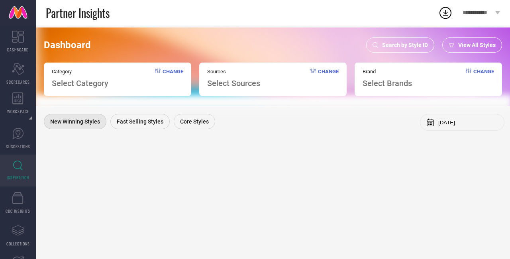
click at [421, 51] on div "Search by Style ID" at bounding box center [400, 44] width 68 height 15
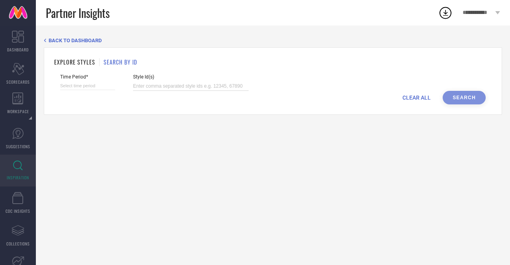
click at [160, 89] on input at bounding box center [191, 86] width 116 height 9
paste input "31320371 35356656 25014524 25432480 30038047 25014172 25014526 24000256 2501455…"
type input "31320371 35356656 25014524 25432480 30038047 25014172 25014526 24000256 2501455…"
select select "8"
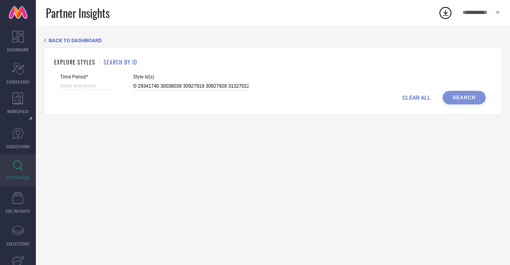
select select "2025"
select select "9"
select select "2025"
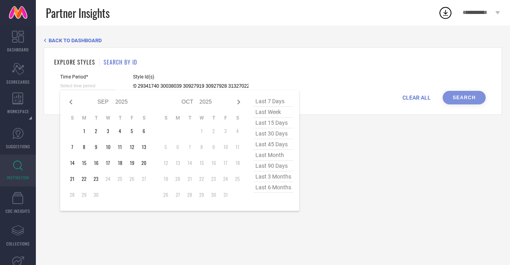
click at [80, 87] on input at bounding box center [87, 86] width 55 height 8
type input "After [DATE]"
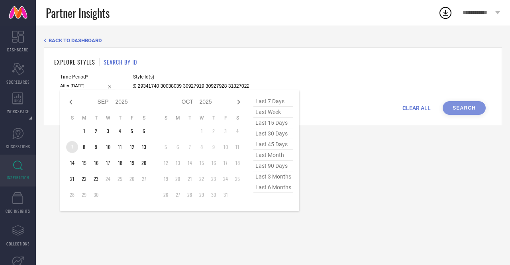
click at [74, 147] on td "7" at bounding box center [72, 147] width 12 height 12
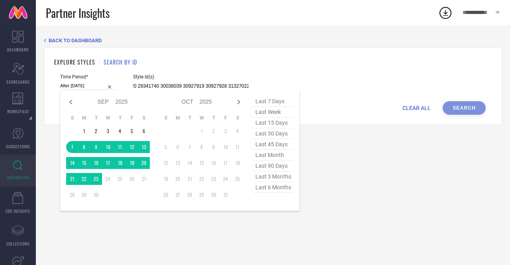
type input "31320371 35356656 25014524 25432480 30038047 25014172 25014526 24000256 2501455…"
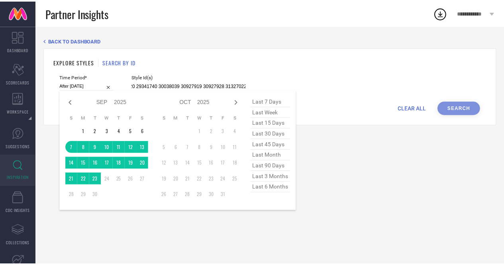
scroll to position [0, 0]
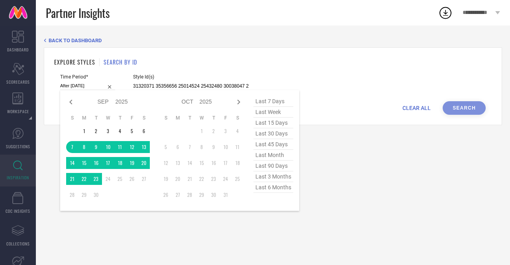
click at [262, 125] on span "last 15 days" at bounding box center [273, 123] width 40 height 11
type input "[DATE] to [DATE]"
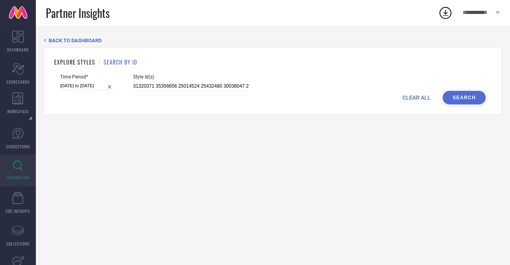
click at [467, 106] on div "EXPLORE STYLES SEARCH BY ID Time Period* [DATE] to [DATE] Style Id(s) 31320371 …" at bounding box center [273, 80] width 458 height 67
click at [465, 96] on button "Search" at bounding box center [464, 98] width 43 height 14
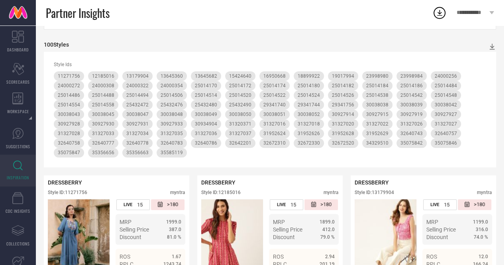
scroll to position [59, 0]
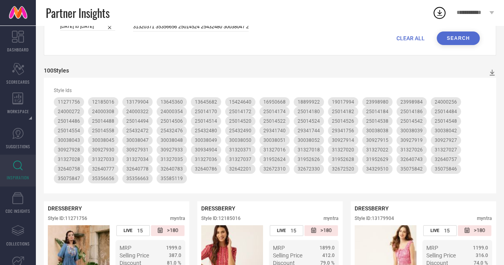
click at [405, 35] on div "CLEAR ALL Search" at bounding box center [269, 38] width 419 height 14
click at [406, 39] on span "CLEAR ALL" at bounding box center [410, 38] width 28 height 6
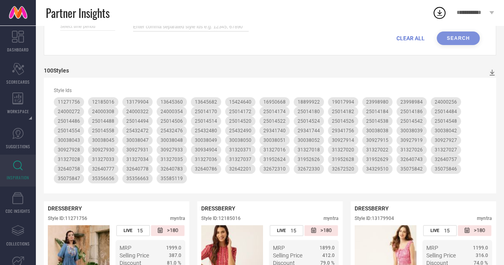
click at [221, 30] on input at bounding box center [191, 26] width 116 height 9
paste input "34329501 35585102 24297668 24298092 29341752 29341760 30038035 30090793 3092791…"
type input "34329501 35585102 24297668 24298092 29341752 29341760 30038035 30090793 3092791…"
select select "8"
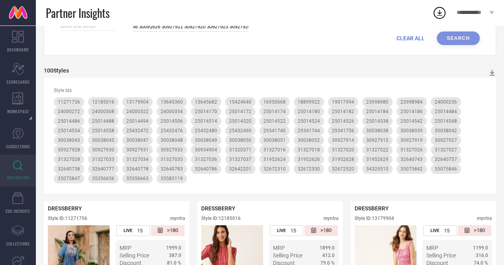
select select "2025"
select select "9"
select select "2025"
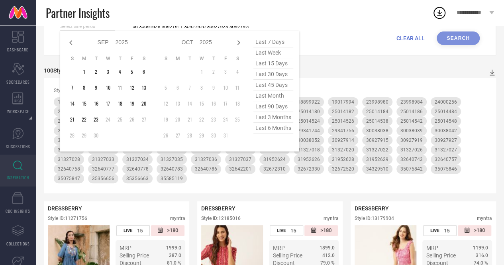
click at [84, 31] on input at bounding box center [87, 26] width 55 height 8
type input "34329501 35585102 24297668 24298092 29341752 29341760 30038035 30090793 3092791…"
click at [281, 64] on span "last 15 days" at bounding box center [273, 63] width 40 height 11
type input "[DATE] to [DATE]"
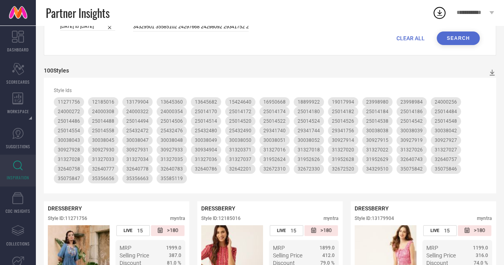
click at [458, 35] on button "Search" at bounding box center [458, 38] width 43 height 14
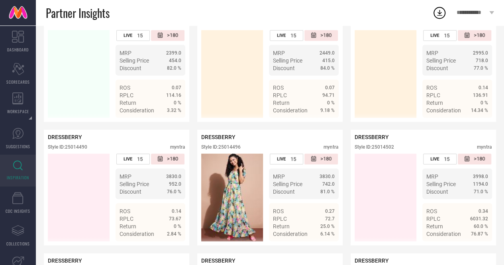
scroll to position [854, 0]
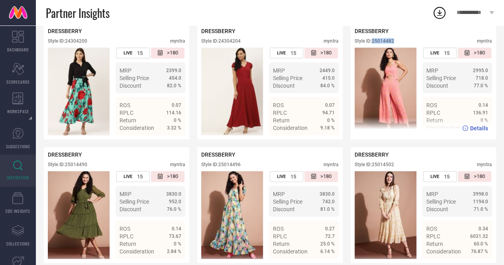
drag, startPoint x: 373, startPoint y: 53, endPoint x: 394, endPoint y: 51, distance: 21.2
click at [394, 44] on div "Style ID: 25014482" at bounding box center [374, 41] width 39 height 6
copy div "25014482"
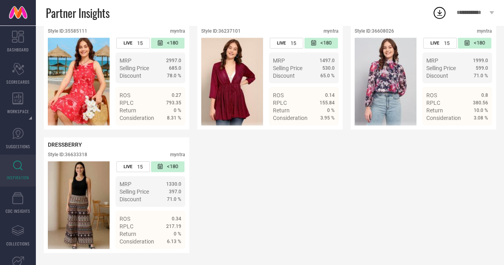
scroll to position [4254, 0]
